Goal: Task Accomplishment & Management: Use online tool/utility

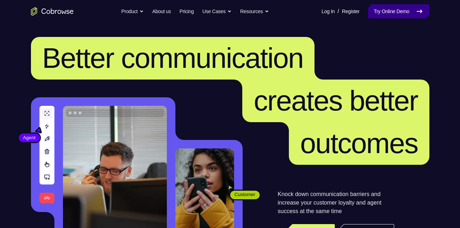
click at [369, 11] on link "Try Online Demo" at bounding box center [398, 11] width 61 height 14
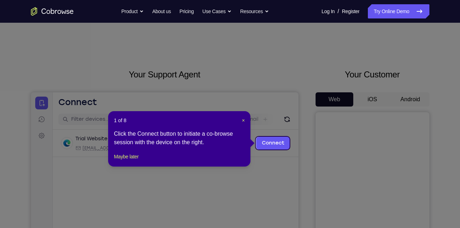
click at [369, 11] on link "Try Online Demo" at bounding box center [398, 11] width 61 height 14
click at [128, 161] on button "Maybe later" at bounding box center [126, 157] width 25 height 9
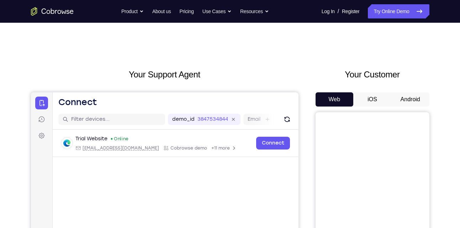
click at [414, 99] on button "Android" at bounding box center [410, 99] width 38 height 14
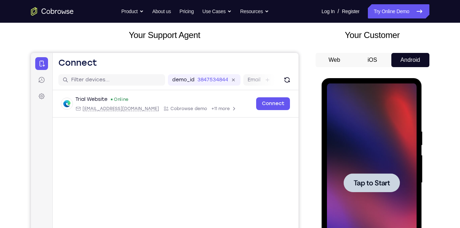
scroll to position [40, 0]
click at [365, 179] on span "Tap to Start" at bounding box center [372, 182] width 36 height 7
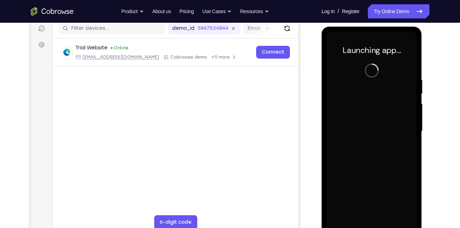
scroll to position [92, 0]
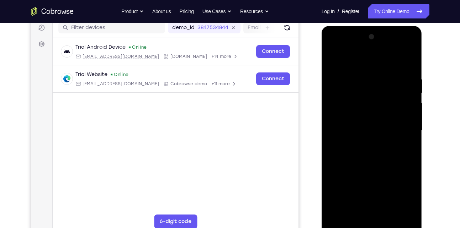
click at [371, 224] on div at bounding box center [372, 130] width 90 height 199
click at [399, 195] on div at bounding box center [372, 130] width 90 height 199
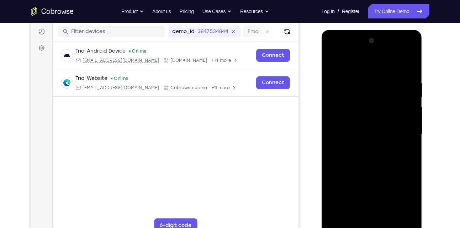
scroll to position [89, 0]
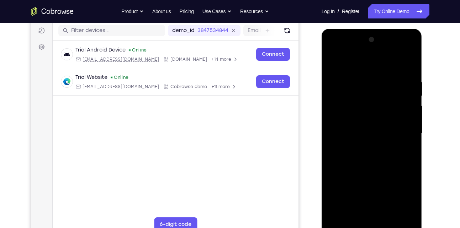
click at [373, 67] on div at bounding box center [372, 133] width 90 height 199
click at [402, 128] on div at bounding box center [372, 133] width 90 height 199
click at [362, 144] on div at bounding box center [372, 133] width 90 height 199
click at [347, 127] on div at bounding box center [372, 133] width 90 height 199
click at [353, 119] on div at bounding box center [372, 133] width 90 height 199
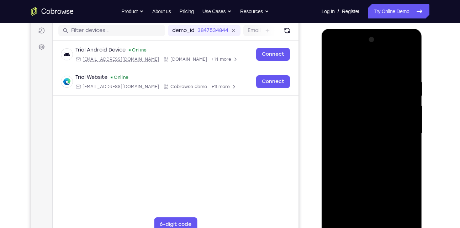
click at [346, 135] on div at bounding box center [372, 133] width 90 height 199
click at [344, 156] on div at bounding box center [372, 133] width 90 height 199
click at [343, 157] on div at bounding box center [372, 133] width 90 height 199
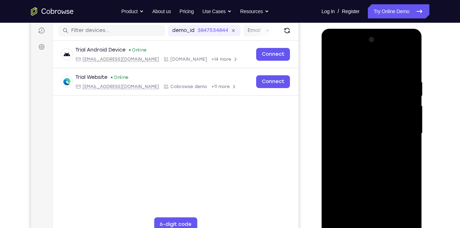
click at [348, 157] on div at bounding box center [372, 133] width 90 height 199
click at [406, 141] on div at bounding box center [372, 133] width 90 height 199
click at [353, 132] on div at bounding box center [372, 133] width 90 height 199
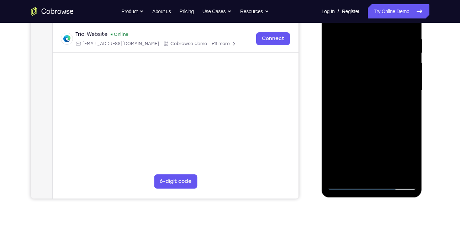
scroll to position [138, 0]
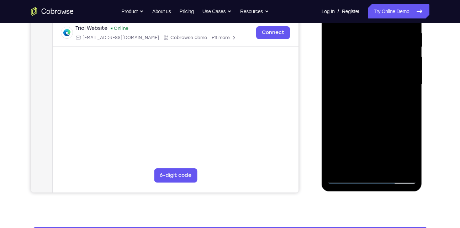
drag, startPoint x: 370, startPoint y: 95, endPoint x: 369, endPoint y: 5, distance: 89.7
click at [369, 5] on div at bounding box center [372, 84] width 90 height 199
click at [356, 99] on div at bounding box center [372, 84] width 90 height 199
click at [339, 153] on div at bounding box center [372, 84] width 90 height 199
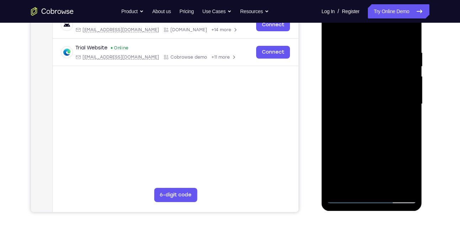
scroll to position [118, 0]
click at [388, 190] on div at bounding box center [372, 104] width 90 height 199
click at [364, 144] on div at bounding box center [372, 104] width 90 height 199
click at [363, 96] on div at bounding box center [372, 104] width 90 height 199
click at [331, 33] on div at bounding box center [372, 104] width 90 height 199
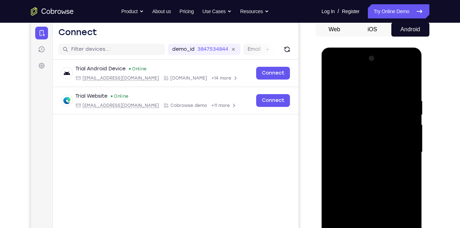
scroll to position [70, 0]
click at [337, 81] on div at bounding box center [372, 152] width 90 height 199
drag, startPoint x: 375, startPoint y: 163, endPoint x: 374, endPoint y: 79, distance: 83.6
click at [374, 79] on div at bounding box center [372, 152] width 90 height 199
drag, startPoint x: 385, startPoint y: 191, endPoint x: 382, endPoint y: 115, distance: 75.5
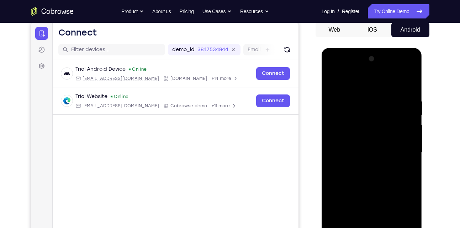
click at [382, 115] on div at bounding box center [372, 152] width 90 height 199
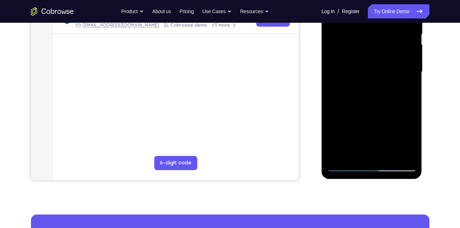
scroll to position [151, 0]
click at [389, 151] on div at bounding box center [372, 71] width 90 height 199
click at [380, 93] on div at bounding box center [372, 71] width 90 height 199
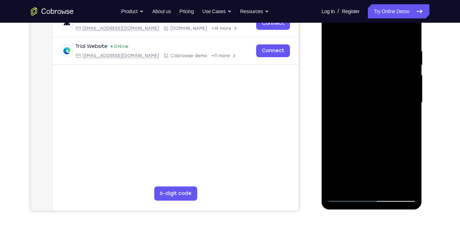
scroll to position [115, 0]
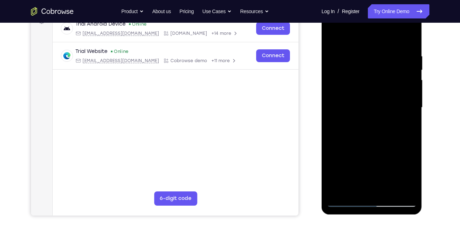
click at [332, 37] on div at bounding box center [372, 107] width 90 height 199
click at [272, 154] on main "demo_id 3847534844 3847534844 Email User ID Device ID Device name 6-digit code …" at bounding box center [175, 114] width 246 height 238
